Goal: Information Seeking & Learning: Learn about a topic

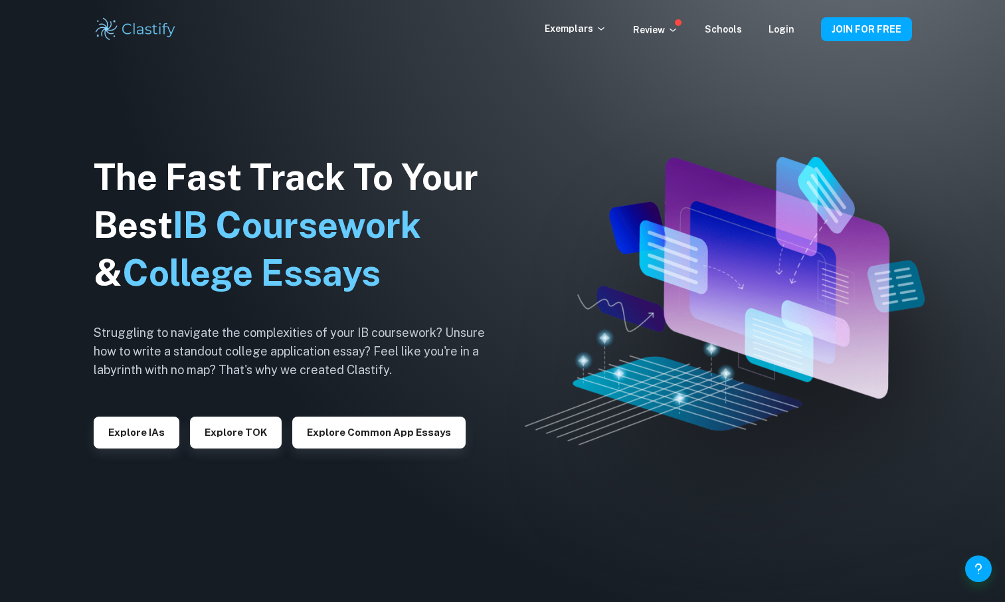
drag, startPoint x: 125, startPoint y: 440, endPoint x: 831, endPoint y: 4, distance: 829.7
click at [125, 440] on button "Explore IAs" at bounding box center [137, 432] width 86 height 32
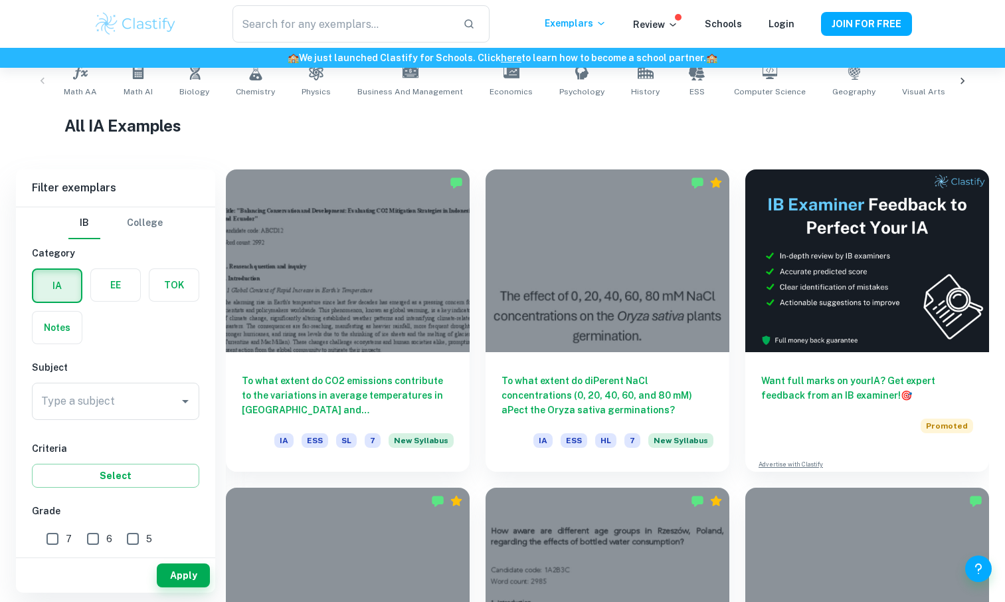
scroll to position [274, 0]
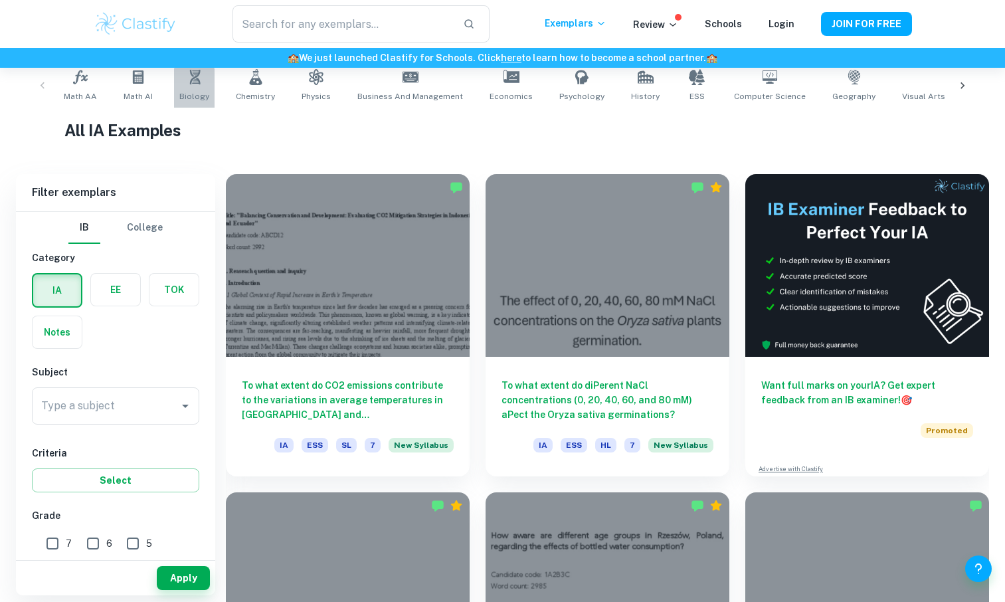
click at [193, 98] on span "Biology" at bounding box center [194, 96] width 30 height 12
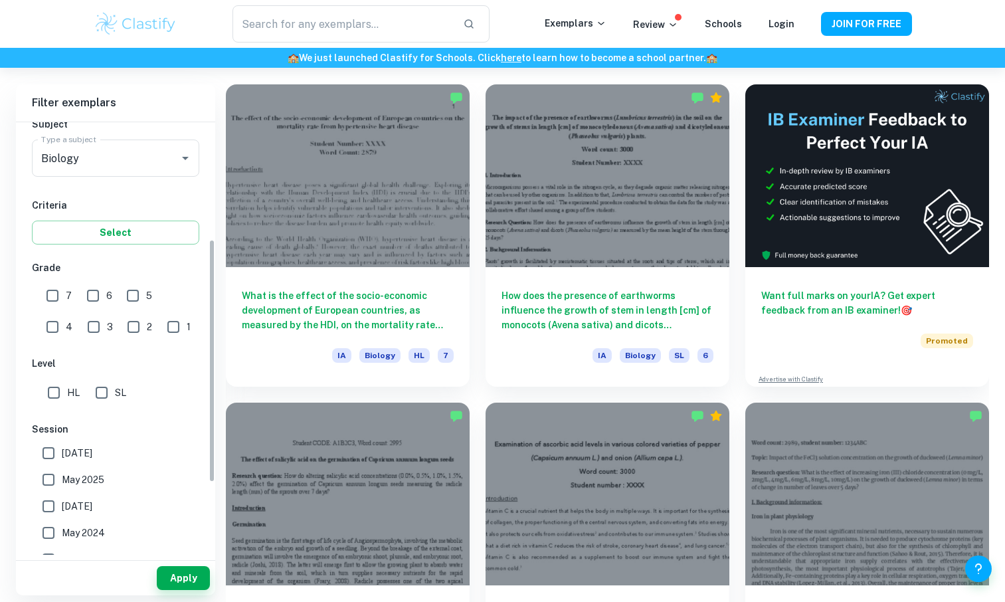
scroll to position [207, 0]
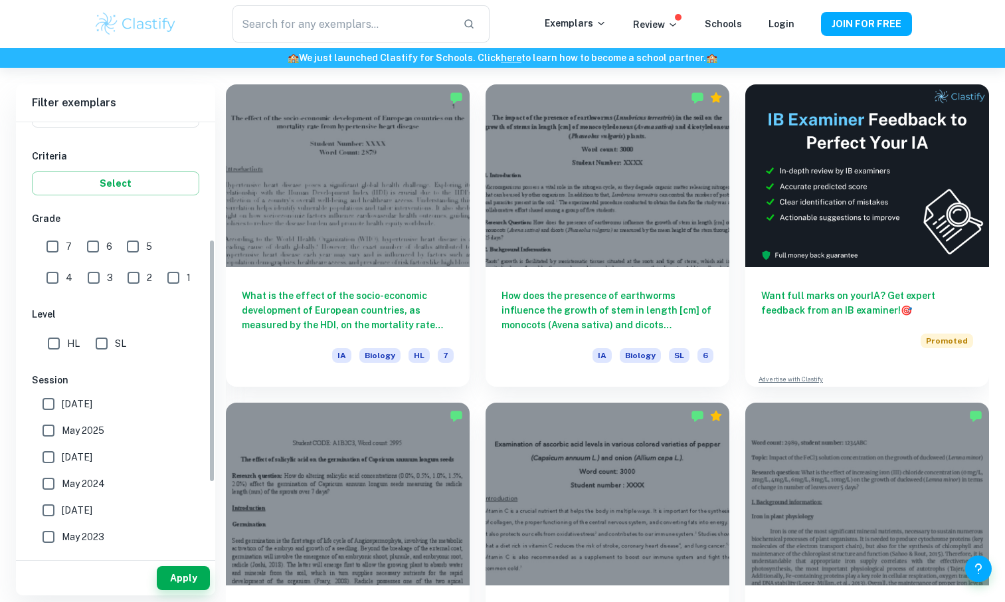
click at [103, 339] on input "SL" at bounding box center [101, 343] width 27 height 27
checkbox input "true"
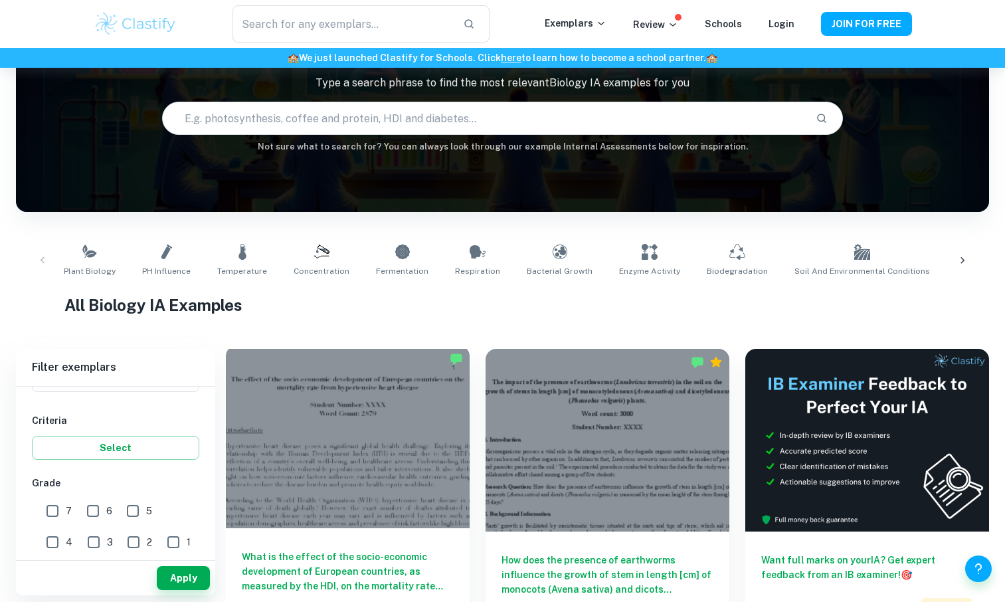
scroll to position [100, 0]
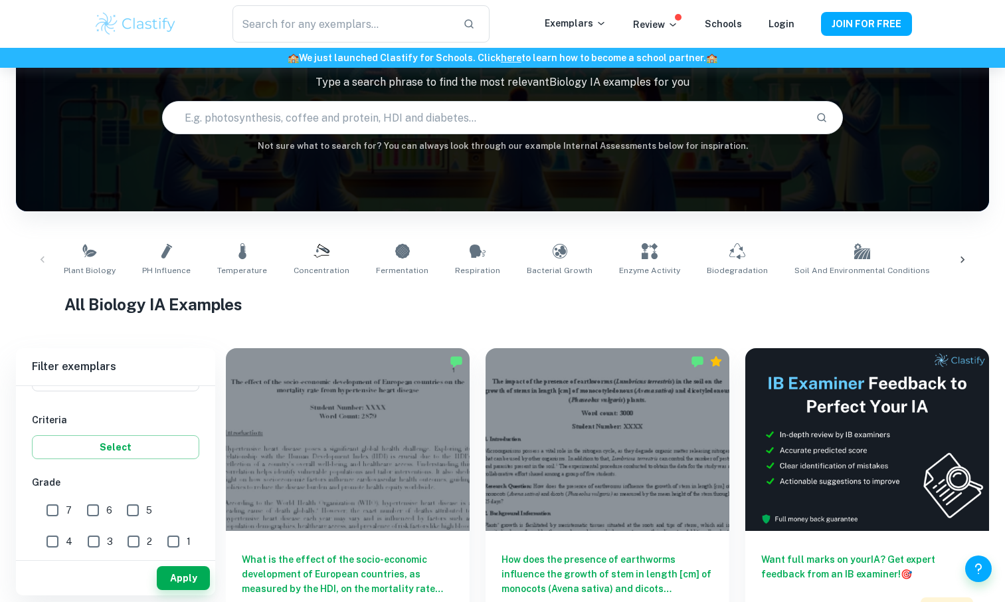
click at [384, 130] on input "text" at bounding box center [484, 117] width 643 height 37
type input "p"
paste input "effect of pH on enzyme activity using catalase from potatoes"
type input "effect of pH on enzyme activity using catalase from potatoes"
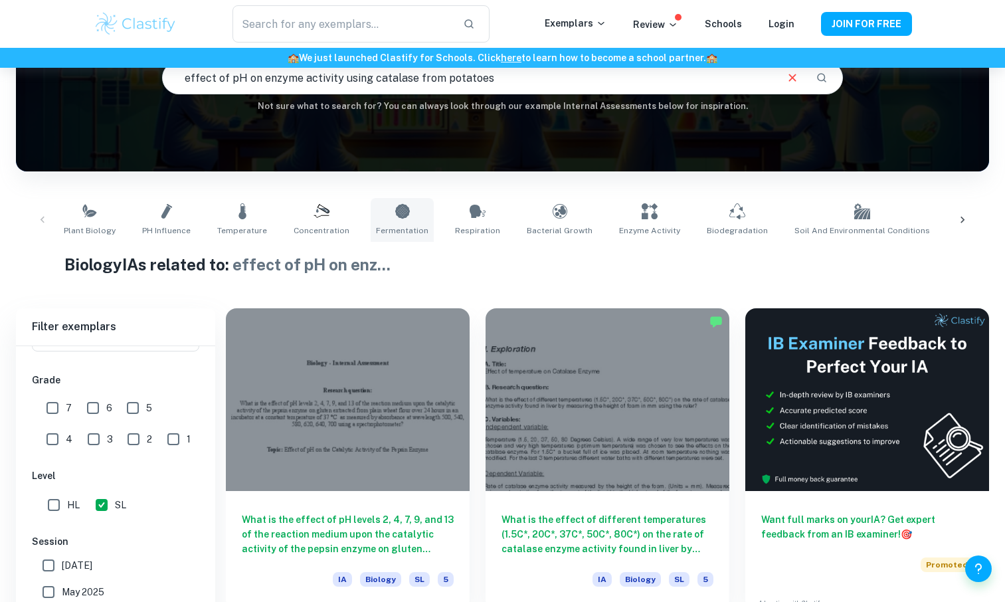
scroll to position [210, 0]
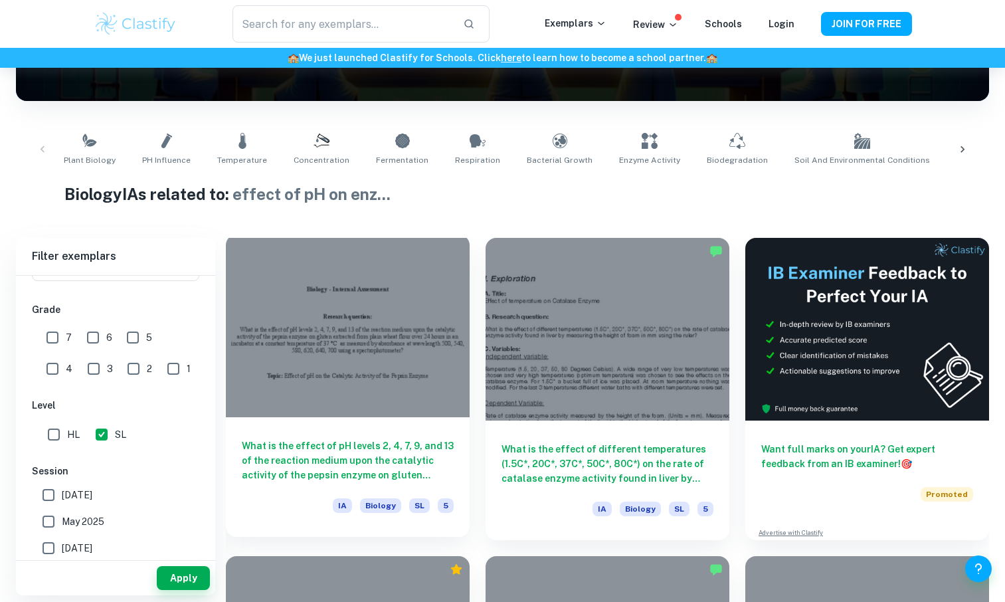
click at [304, 363] on div at bounding box center [348, 325] width 244 height 183
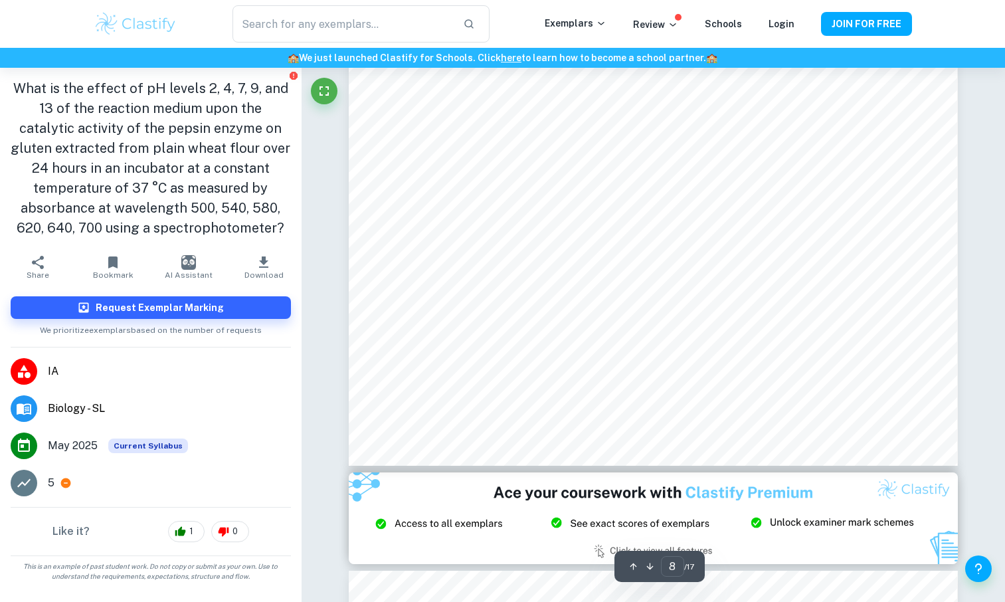
scroll to position [6159, 0]
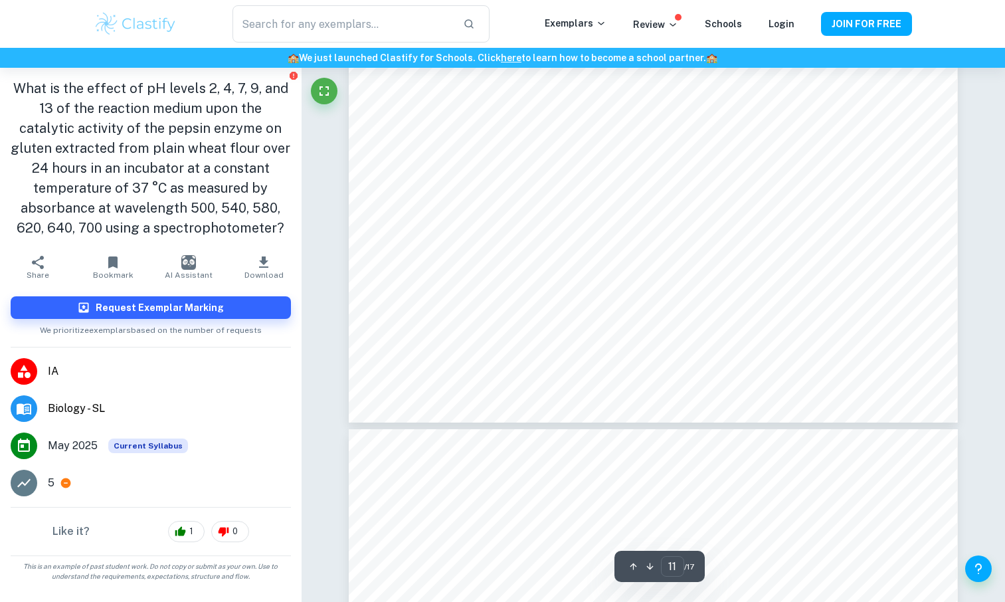
type input "12"
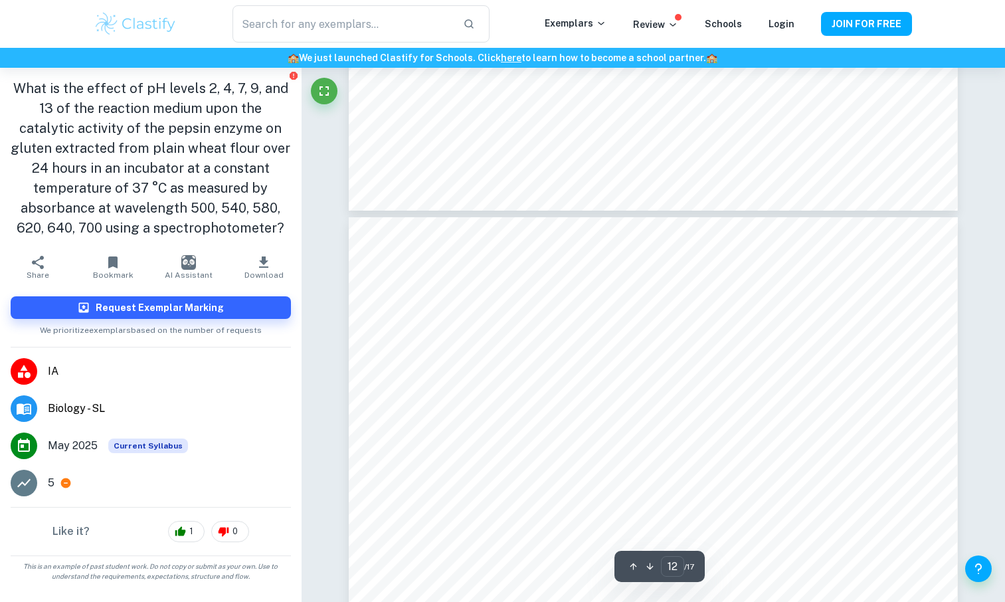
scroll to position [8896, 0]
